Goal: Navigation & Orientation: Find specific page/section

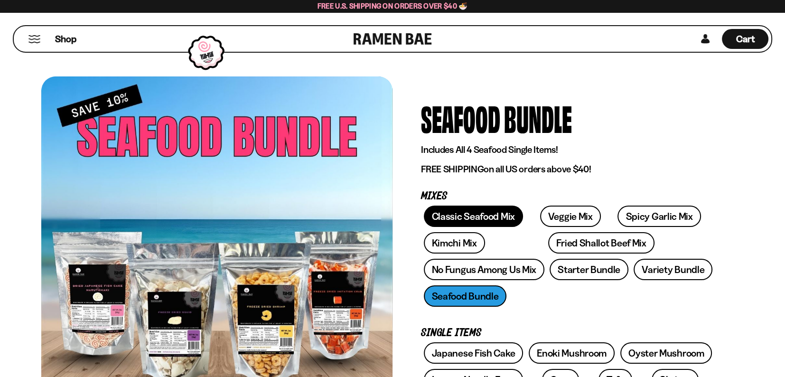
click at [463, 214] on link "Classic Seafood Mix" at bounding box center [473, 216] width 99 height 21
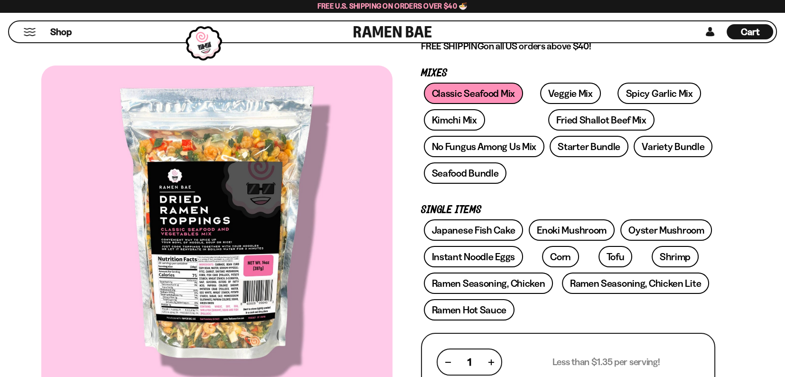
scroll to position [142, 0]
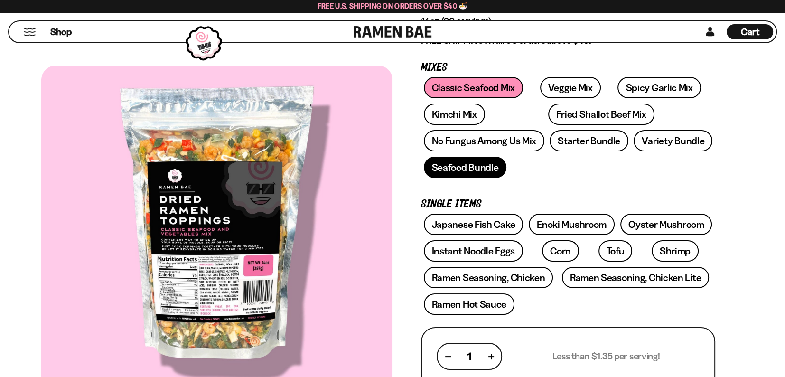
click at [465, 167] on link "Seafood Bundle" at bounding box center [465, 167] width 83 height 21
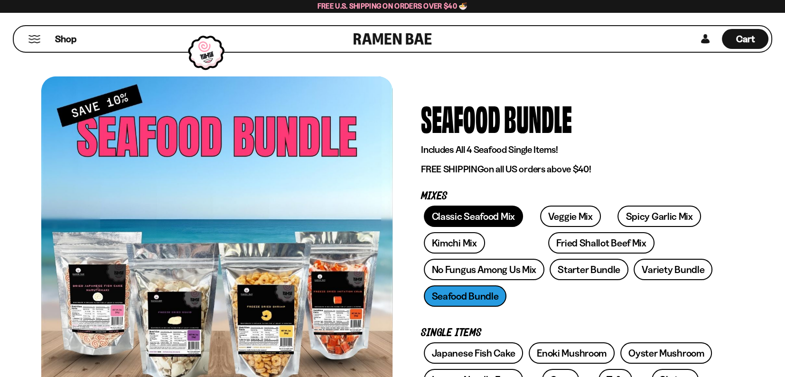
click at [480, 214] on link "Classic Seafood Mix" at bounding box center [473, 216] width 99 height 21
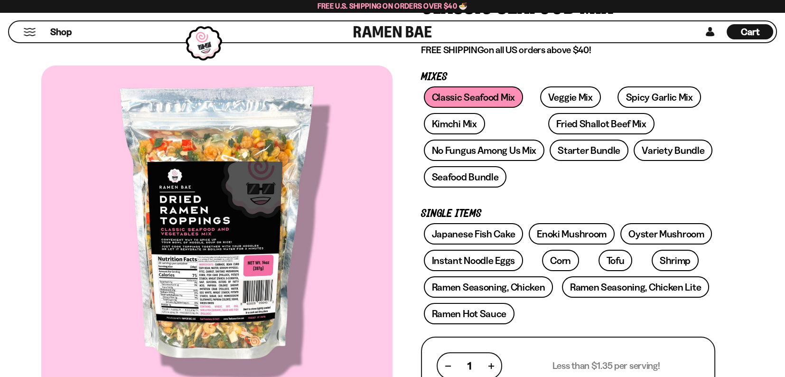
scroll to position [95, 0]
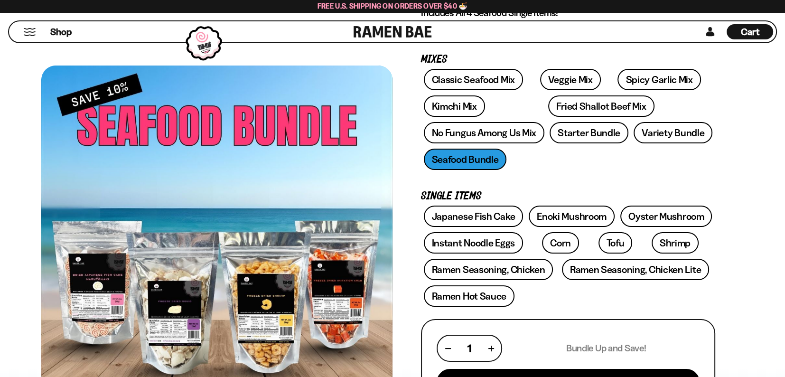
scroll to position [142, 0]
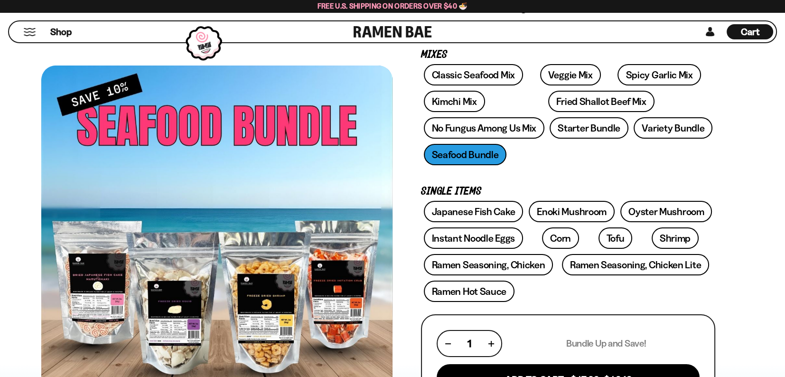
click at [32, 33] on button "Mobile Menu Trigger" at bounding box center [29, 32] width 13 height 8
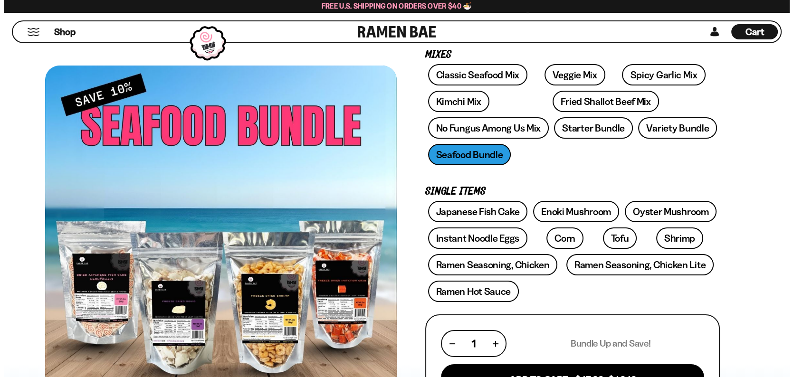
scroll to position [141, 0]
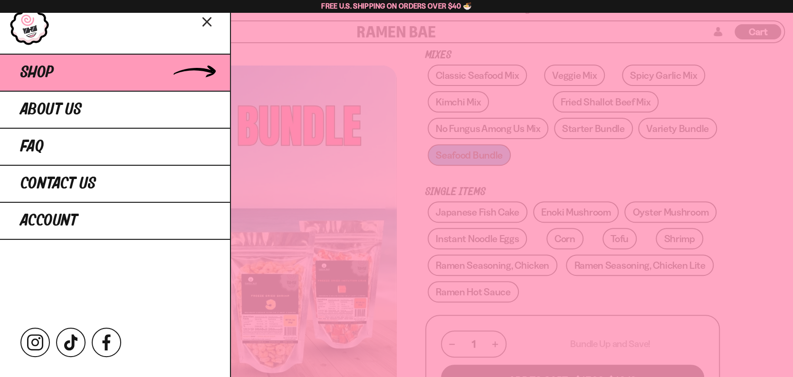
click at [168, 71] on link "Shop" at bounding box center [115, 72] width 230 height 37
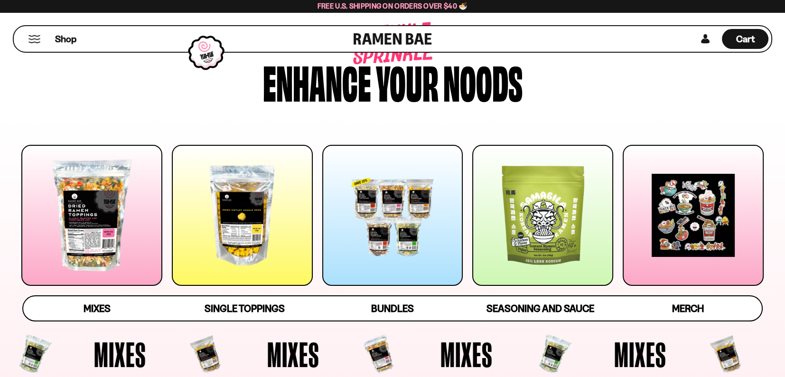
click at [274, 227] on div at bounding box center [242, 215] width 141 height 141
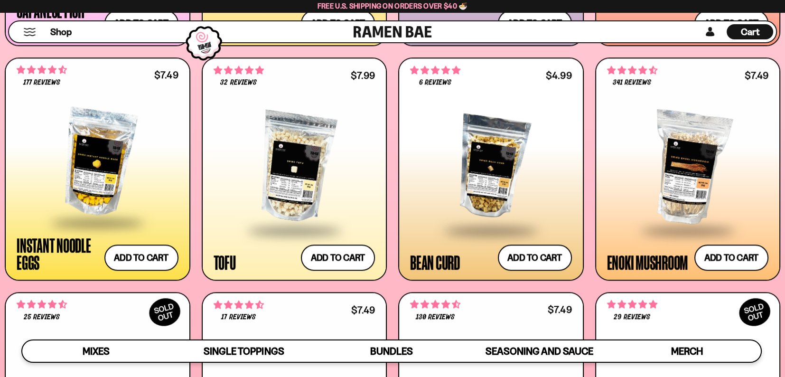
scroll to position [1154, 0]
